Goal: Information Seeking & Learning: Learn about a topic

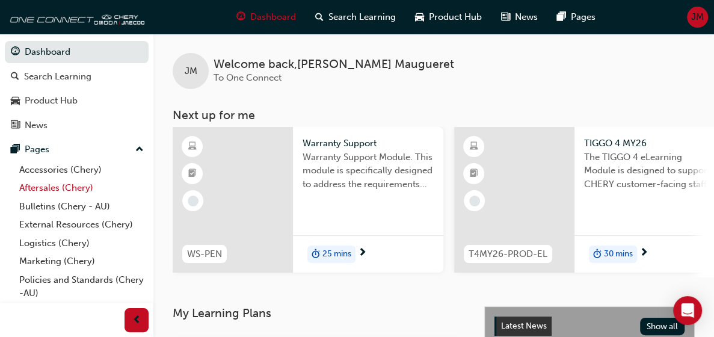
click at [59, 189] on link "Aftersales (Chery)" at bounding box center [81, 188] width 134 height 19
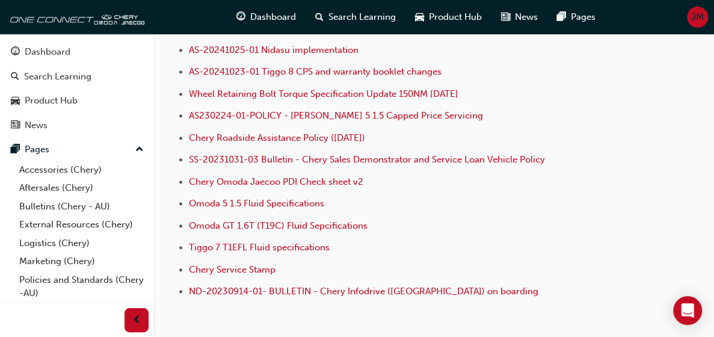
scroll to position [301, 0]
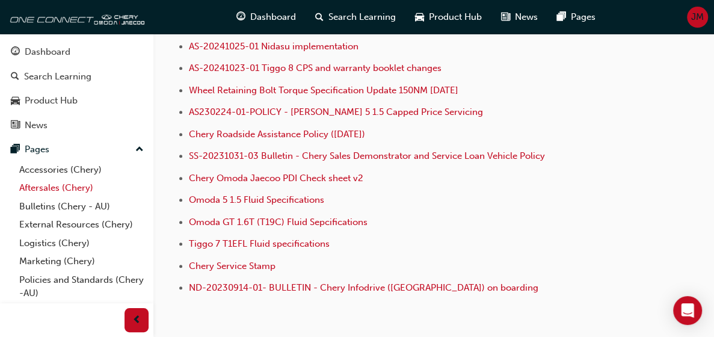
click at [55, 190] on link "Aftersales (Chery)" at bounding box center [81, 188] width 134 height 19
click at [60, 206] on link "Bulletins (Chery - AU)" at bounding box center [81, 206] width 134 height 19
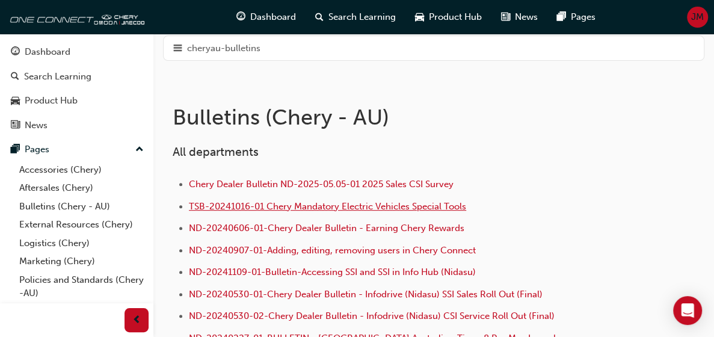
scroll to position [241, 0]
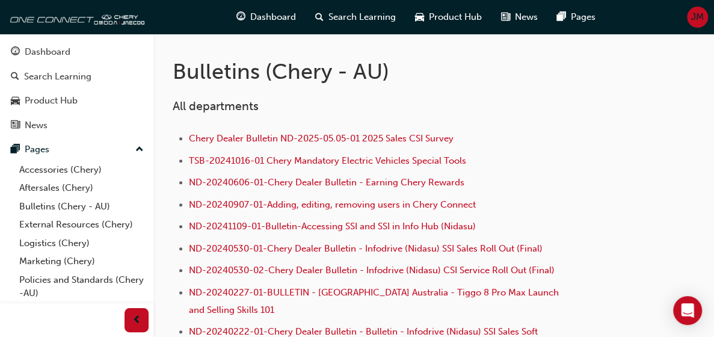
click at [0, 0] on div "Recall Campaign - Bulletins (Chery AU)" at bounding box center [0, 0] width 0 height 0
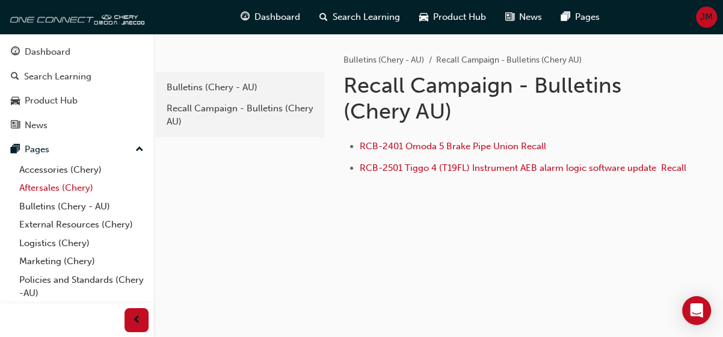
click at [70, 188] on link "Aftersales (Chery)" at bounding box center [81, 188] width 134 height 19
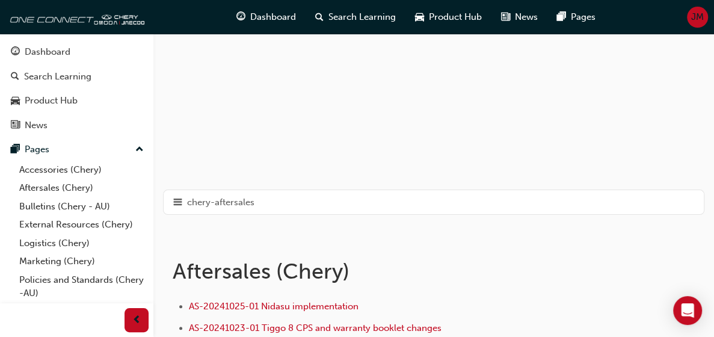
scroll to position [60, 0]
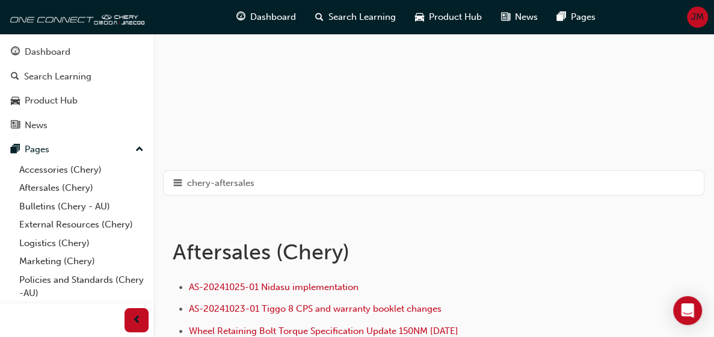
click at [0, 0] on div "Warranty (Chery - AU)" at bounding box center [0, 0] width 0 height 0
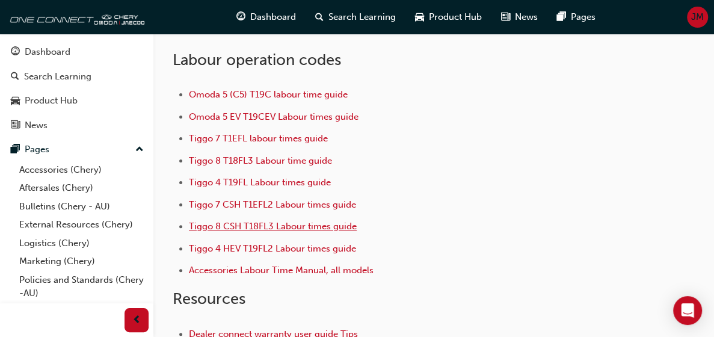
scroll to position [120, 0]
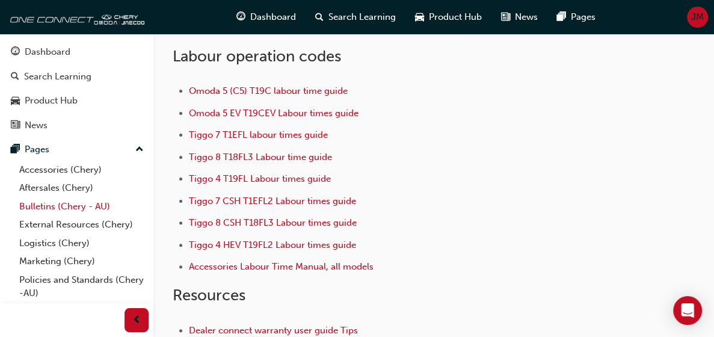
click at [62, 207] on link "Bulletins (Chery - AU)" at bounding box center [81, 206] width 134 height 19
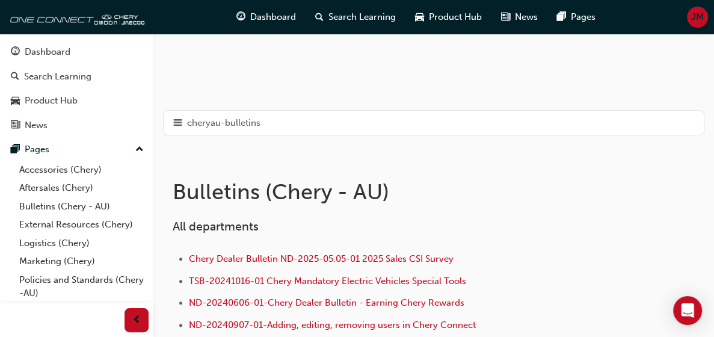
click at [0, 0] on div "Service Campaign - Bulletins (Chery - AU)" at bounding box center [0, 0] width 0 height 0
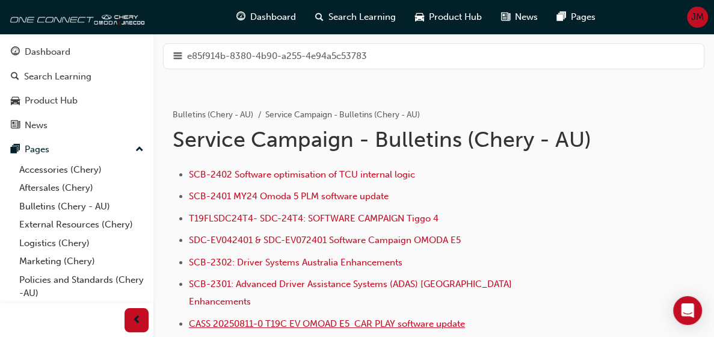
click at [452, 318] on span "CASS 20250811-0 T19C EV OMOAD E5 CAR PLAY software update" at bounding box center [327, 323] width 276 height 11
